Goal: Task Accomplishment & Management: Use online tool/utility

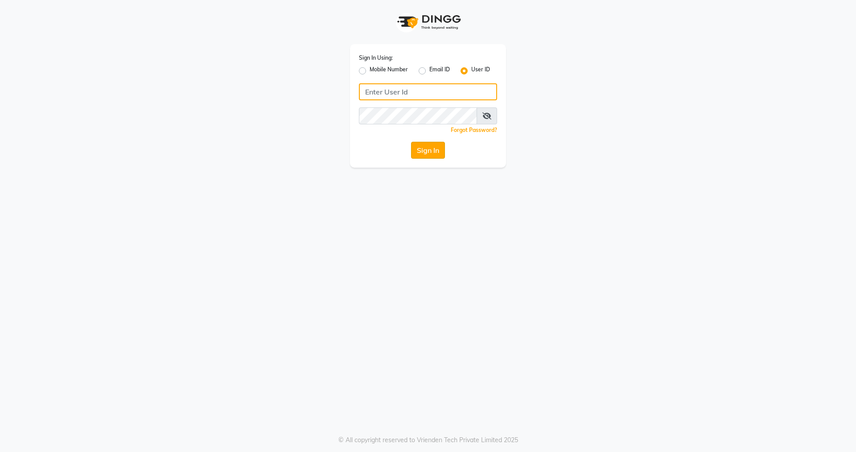
type input "nirrvana"
click at [435, 148] on button "Sign In" at bounding box center [428, 150] width 34 height 17
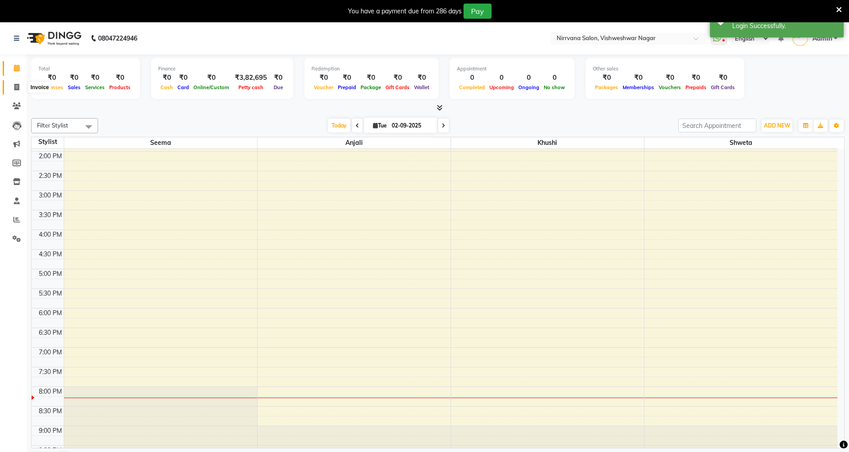
click at [12, 87] on span at bounding box center [17, 87] width 16 height 10
select select "7167"
select select "service"
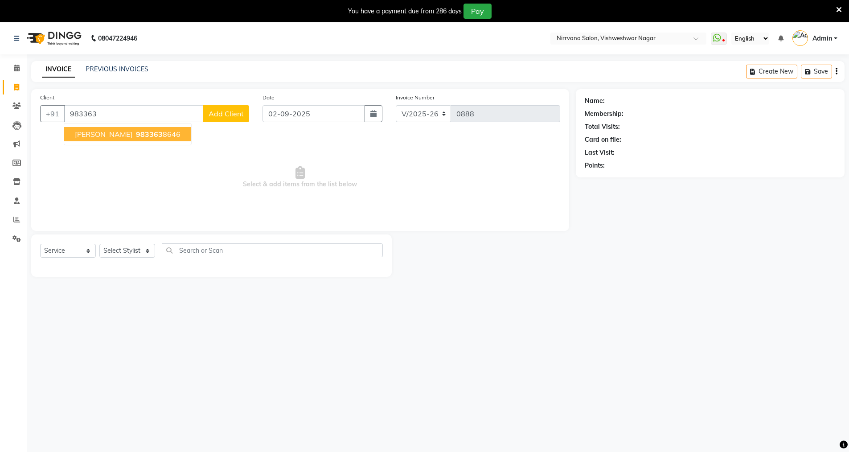
click at [136, 135] on span "983363" at bounding box center [149, 134] width 27 height 9
type input "9833638646"
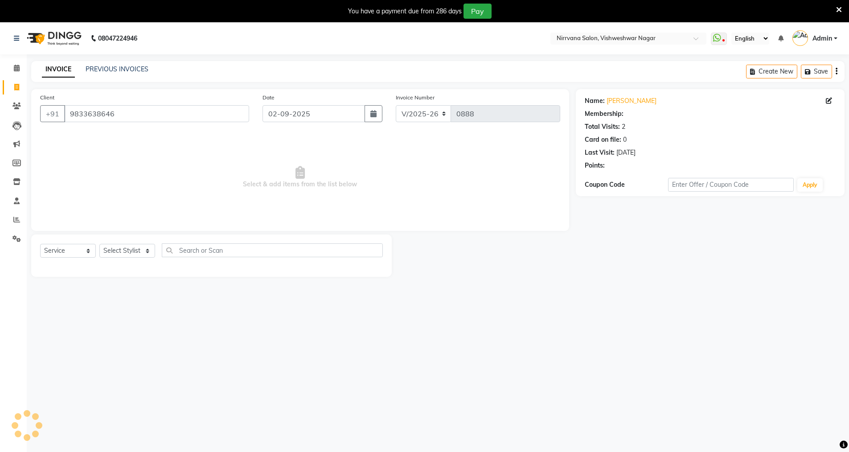
select select "1: Object"
